Goal: Check status: Check status

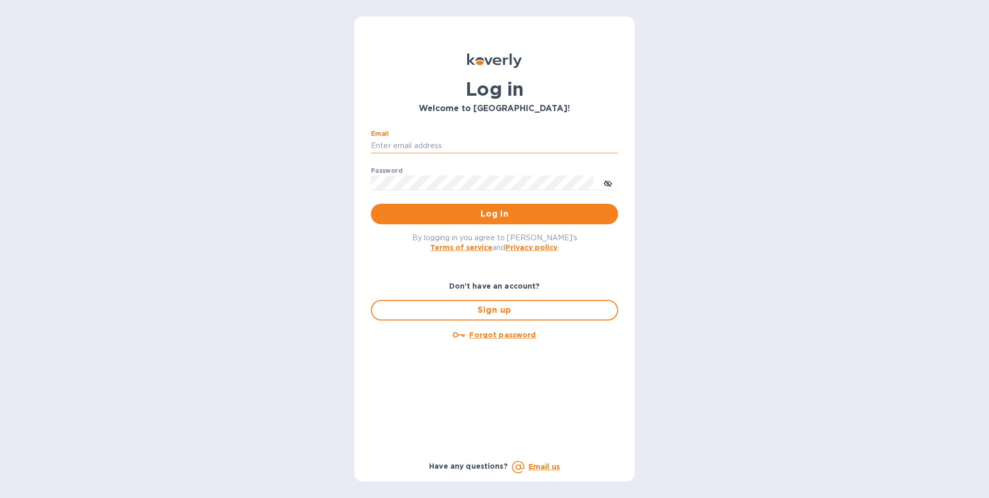
click at [455, 143] on input "Email" at bounding box center [494, 146] width 247 height 15
type input "[EMAIL_ADDRESS][DOMAIN_NAME]"
click at [445, 169] on div "Password ​" at bounding box center [494, 185] width 247 height 37
click at [371, 204] on button "Log in" at bounding box center [494, 214] width 247 height 21
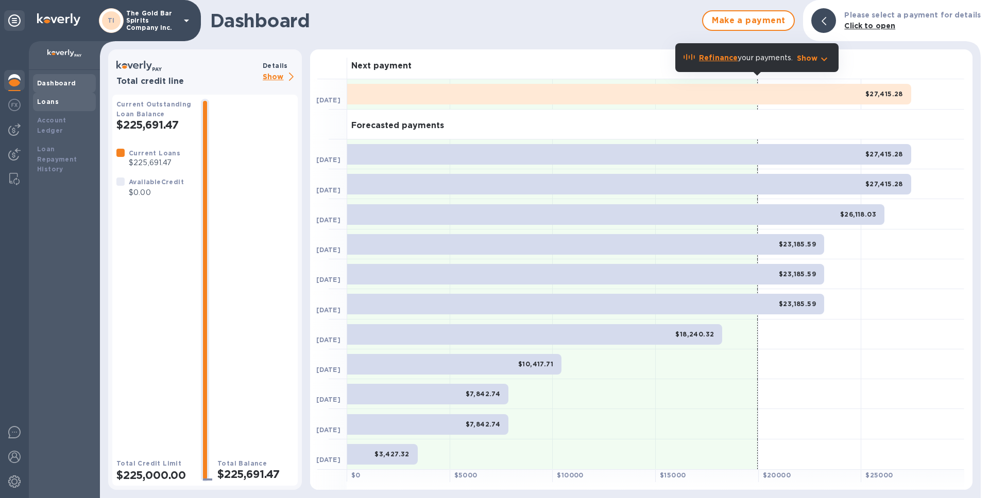
click at [51, 101] on b "Loans" at bounding box center [48, 102] width 22 height 8
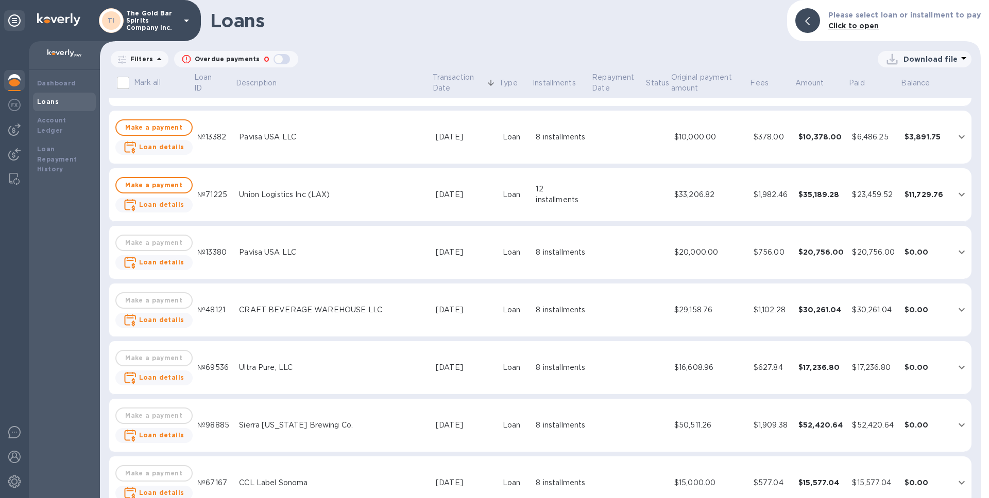
scroll to position [336, 0]
click at [297, 374] on td "Ultra Pure, LLC" at bounding box center [333, 368] width 197 height 54
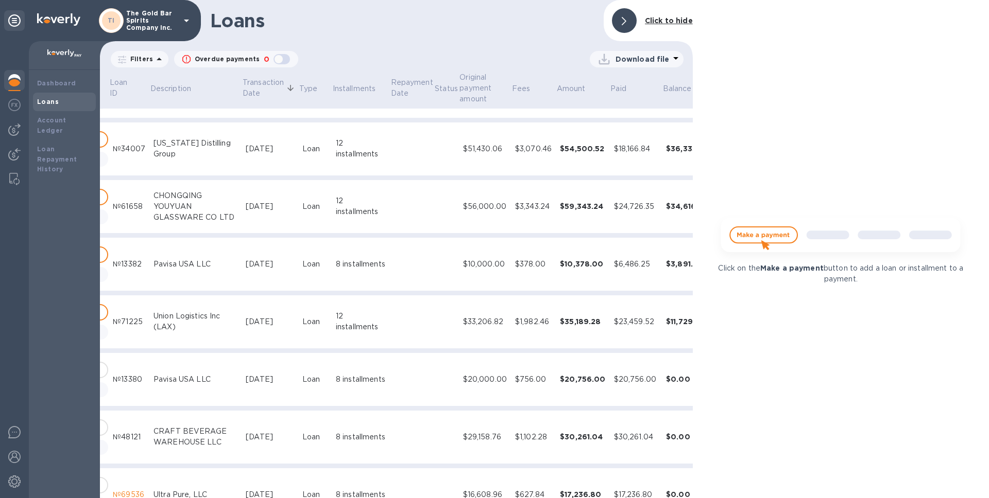
scroll to position [0, 84]
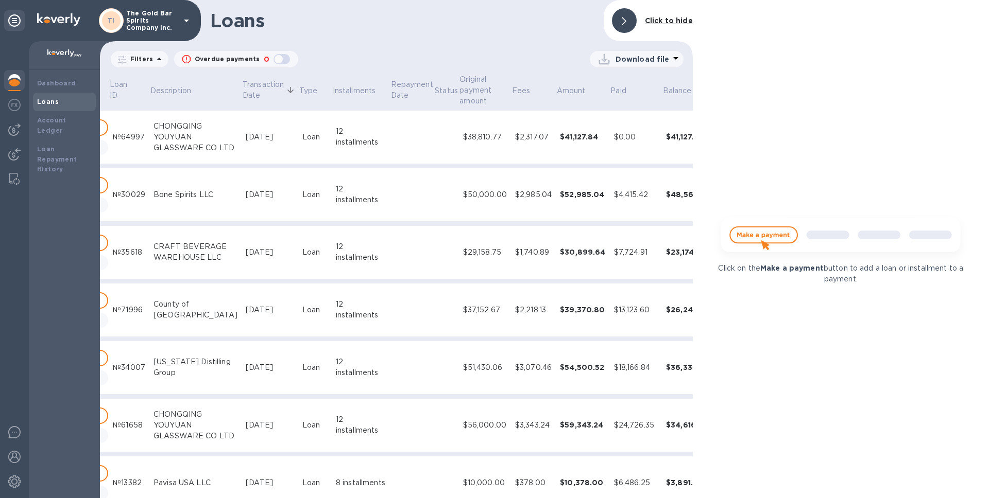
drag, startPoint x: 7, startPoint y: 129, endPoint x: 28, endPoint y: 131, distance: 21.2
click at [7, 129] on div at bounding box center [14, 129] width 21 height 21
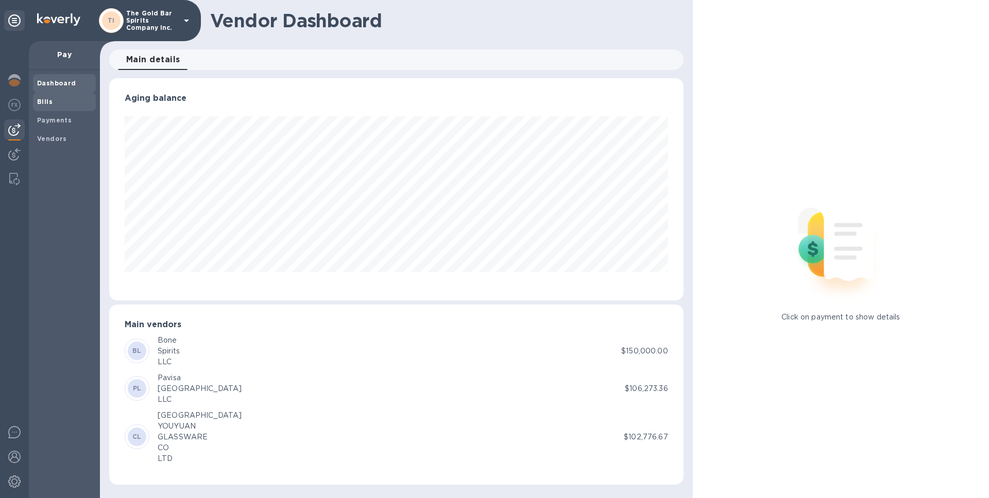
click at [44, 100] on b "Bills" at bounding box center [44, 102] width 15 height 8
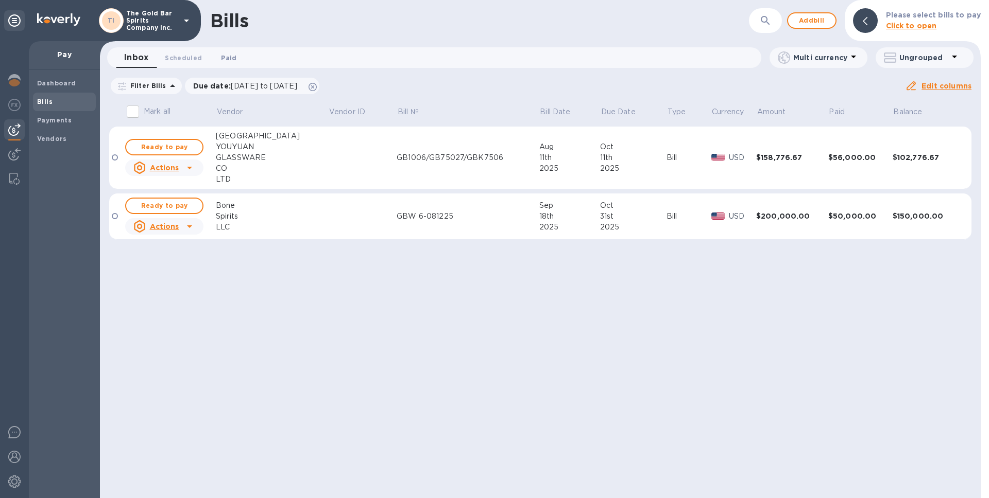
click at [225, 59] on span "Paid 0" at bounding box center [228, 58] width 15 height 11
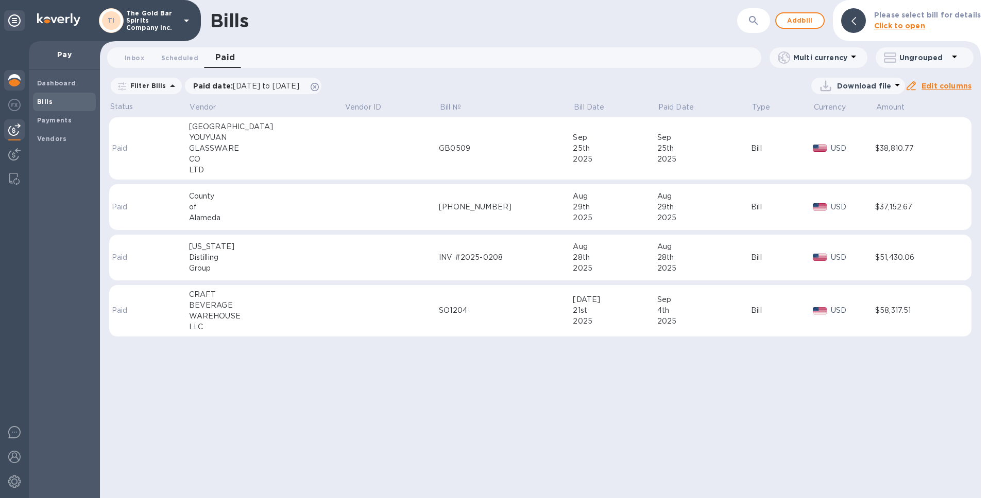
click at [19, 80] on img at bounding box center [14, 80] width 12 height 12
